Goal: Use online tool/utility: Use online tool/utility

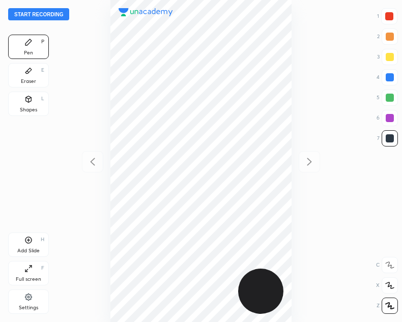
scroll to position [322, 239]
click at [31, 239] on icon at bounding box center [28, 240] width 8 height 8
click at [90, 161] on icon at bounding box center [93, 162] width 12 height 12
click at [315, 165] on icon at bounding box center [309, 162] width 12 height 12
click at [92, 160] on icon at bounding box center [93, 162] width 12 height 12
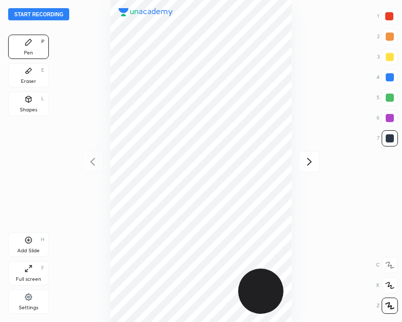
click at [24, 240] on div "Add Slide H" at bounding box center [28, 245] width 41 height 24
click at [32, 242] on icon at bounding box center [28, 240] width 8 height 8
click at [91, 170] on div at bounding box center [92, 161] width 21 height 21
click at [92, 170] on div at bounding box center [92, 161] width 21 height 21
click at [93, 167] on div at bounding box center [200, 161] width 239 height 322
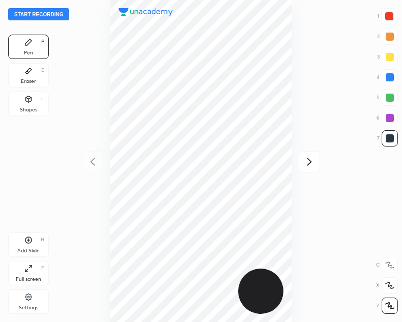
click at [316, 170] on div at bounding box center [309, 161] width 21 height 21
click at [314, 166] on icon at bounding box center [309, 162] width 12 height 12
